Goal: Transaction & Acquisition: Download file/media

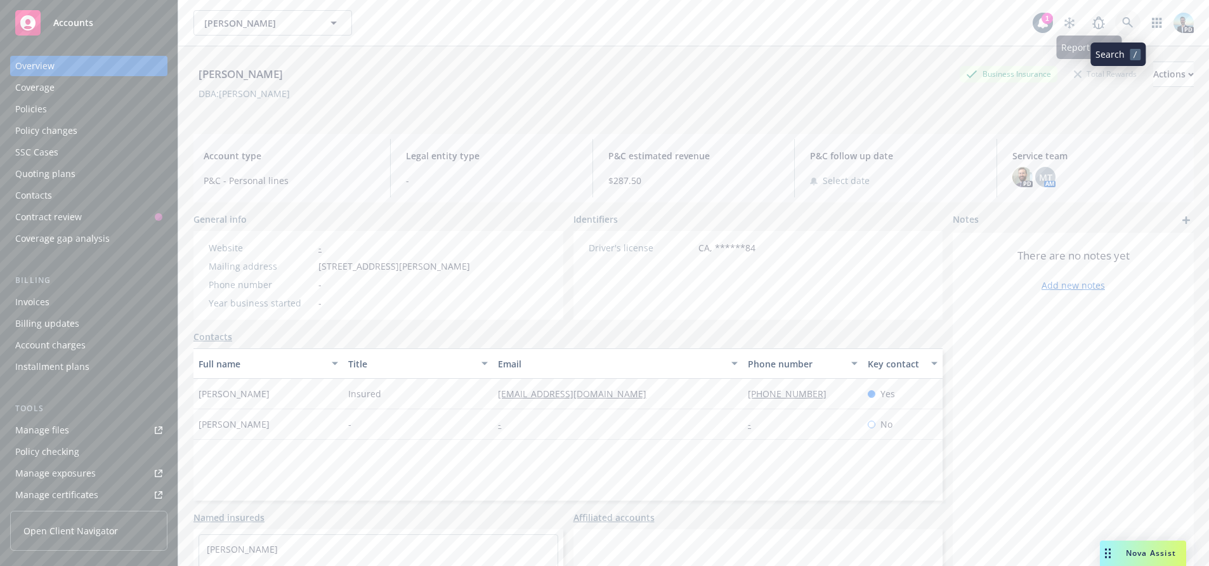
click at [1122, 24] on icon at bounding box center [1127, 22] width 11 height 11
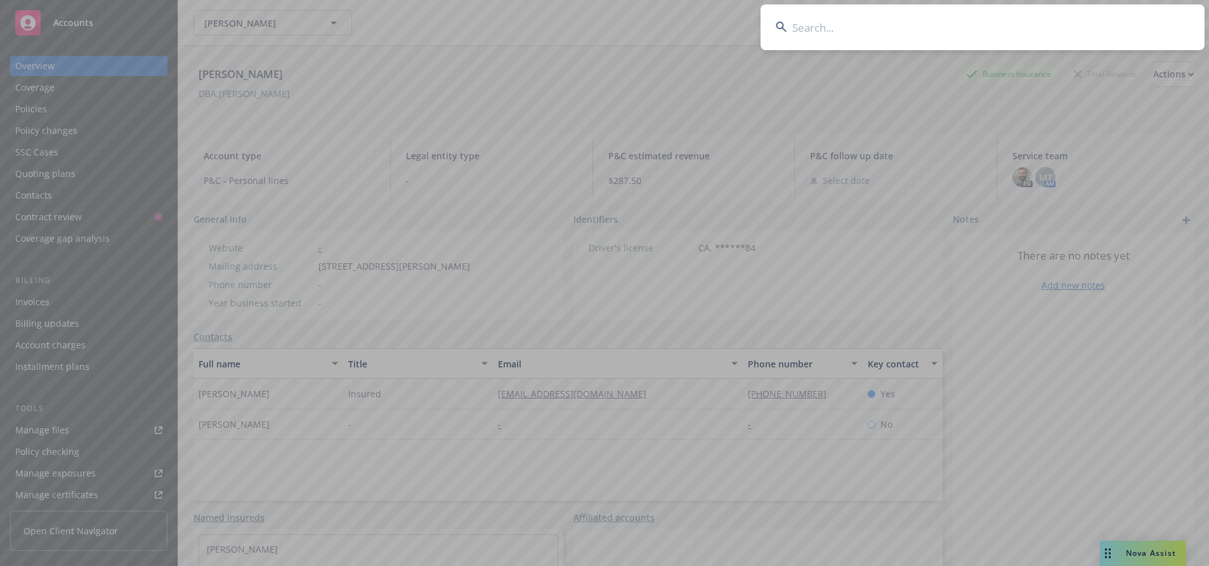
click at [1106, 24] on input at bounding box center [982, 27] width 444 height 46
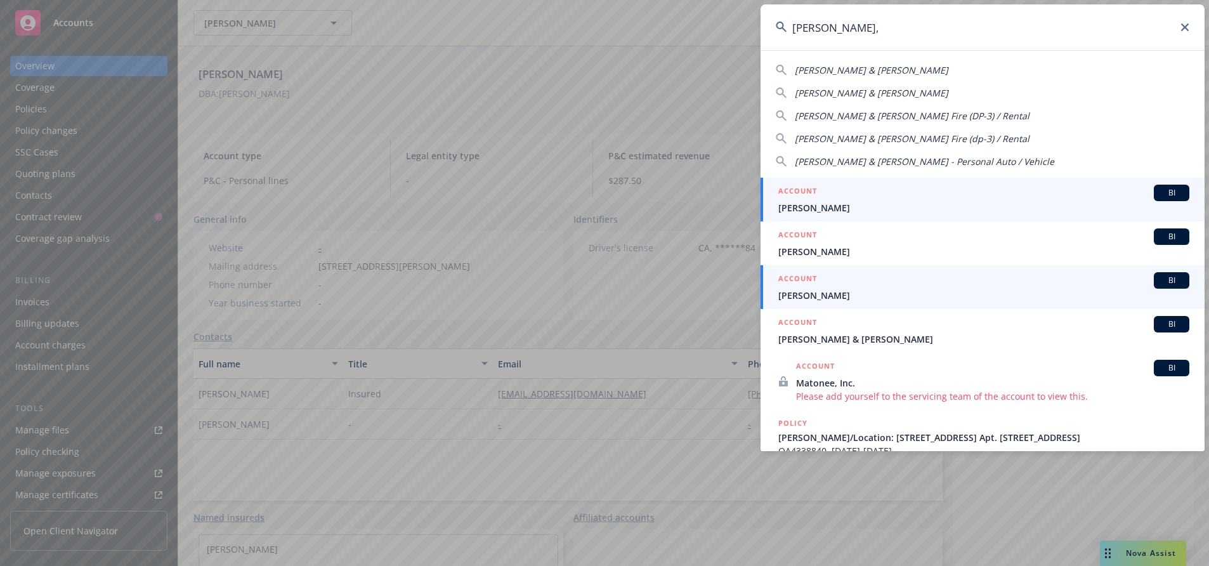
type input "[PERSON_NAME],"
click at [804, 293] on span "[PERSON_NAME]" at bounding box center [983, 294] width 411 height 13
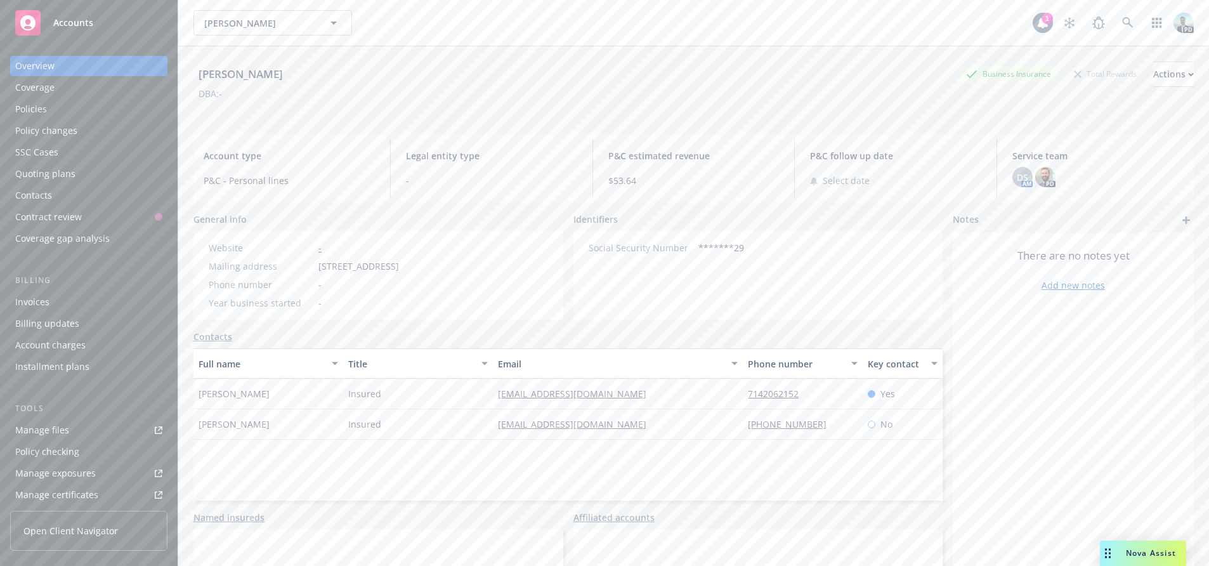
click at [20, 107] on div "Policies" at bounding box center [31, 109] width 32 height 20
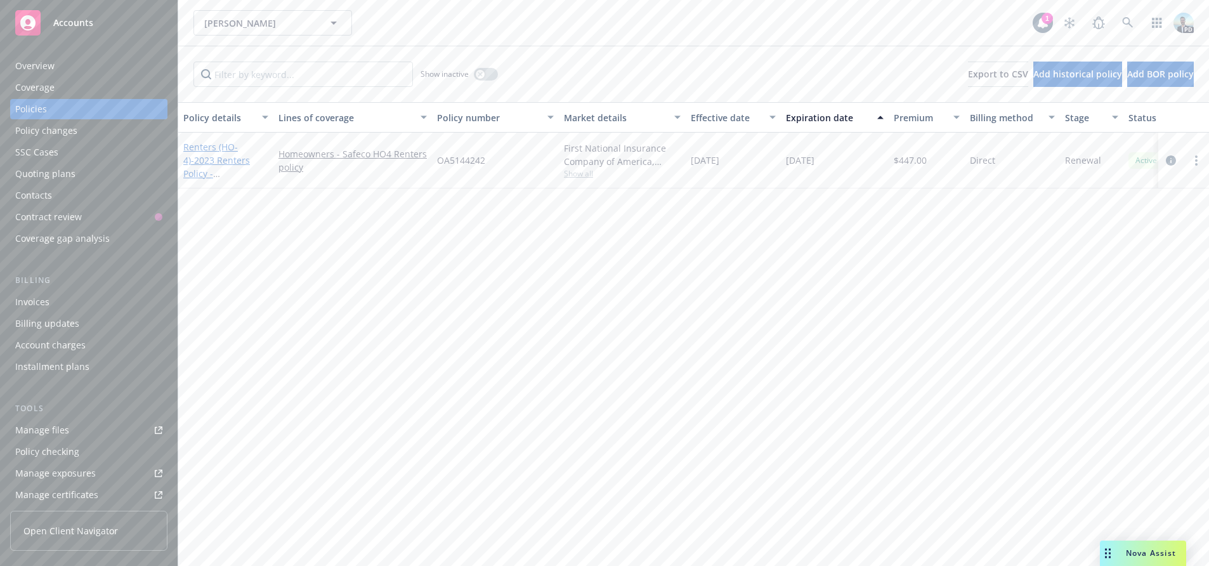
click at [216, 145] on link "Renters (HO-4) - 2023 Renters Policy -[STREET_ADDRESS]" at bounding box center [223, 167] width 81 height 52
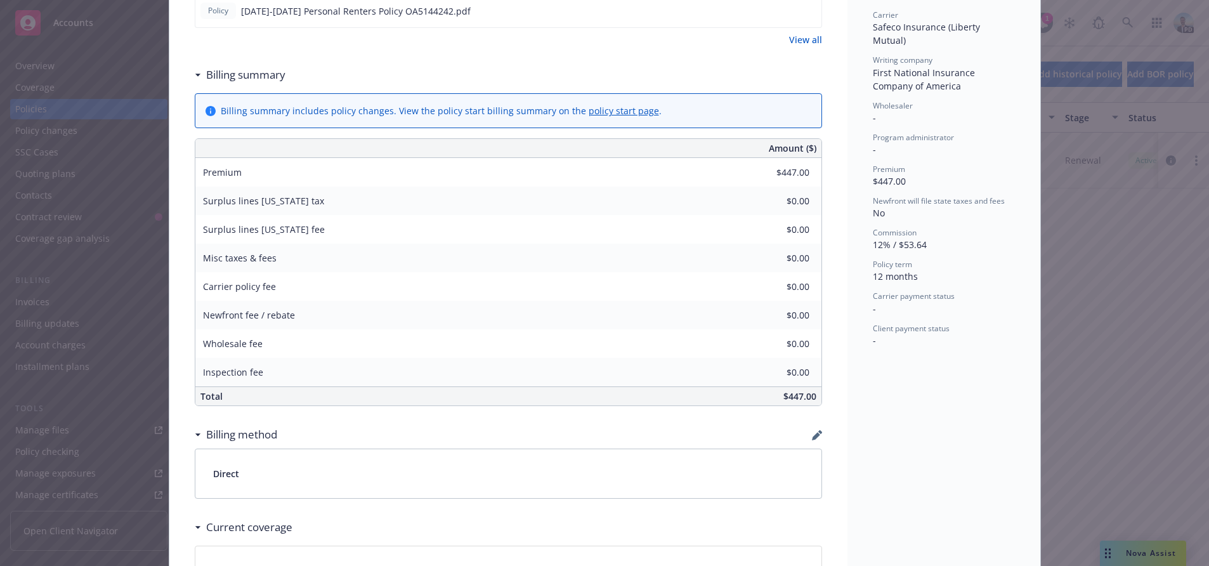
scroll to position [127, 0]
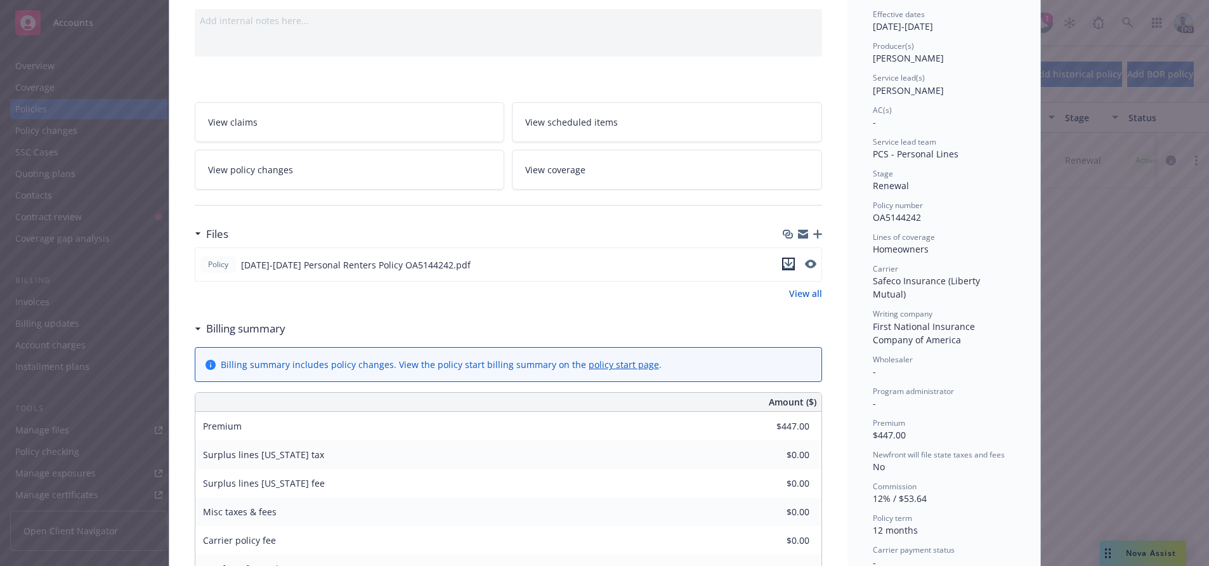
click at [784, 259] on icon "download file" at bounding box center [788, 264] width 10 height 10
